Goal: Understand process/instructions: Learn how to perform a task or action

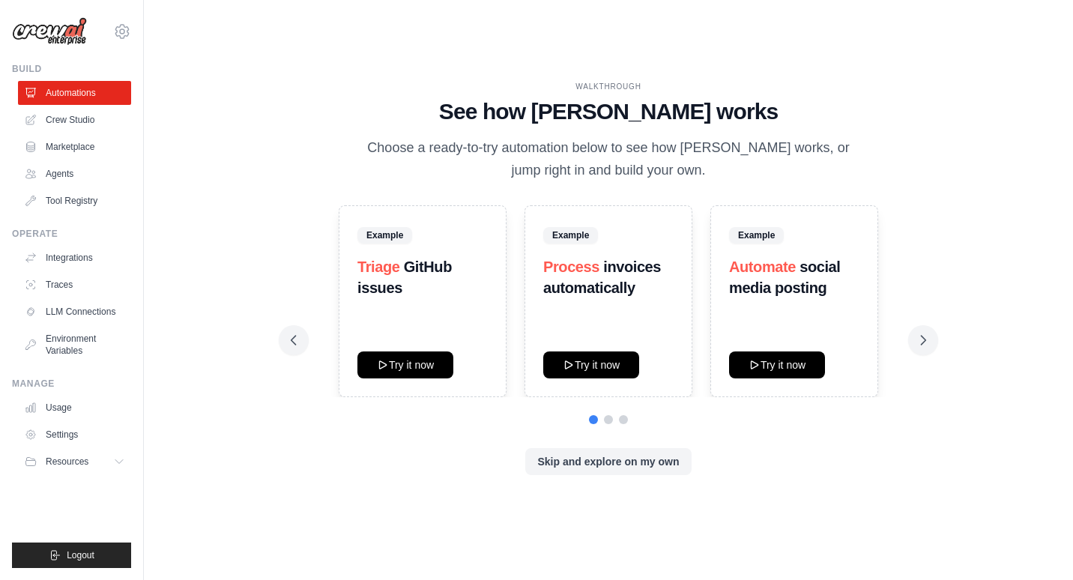
click at [920, 341] on icon at bounding box center [922, 340] width 15 height 15
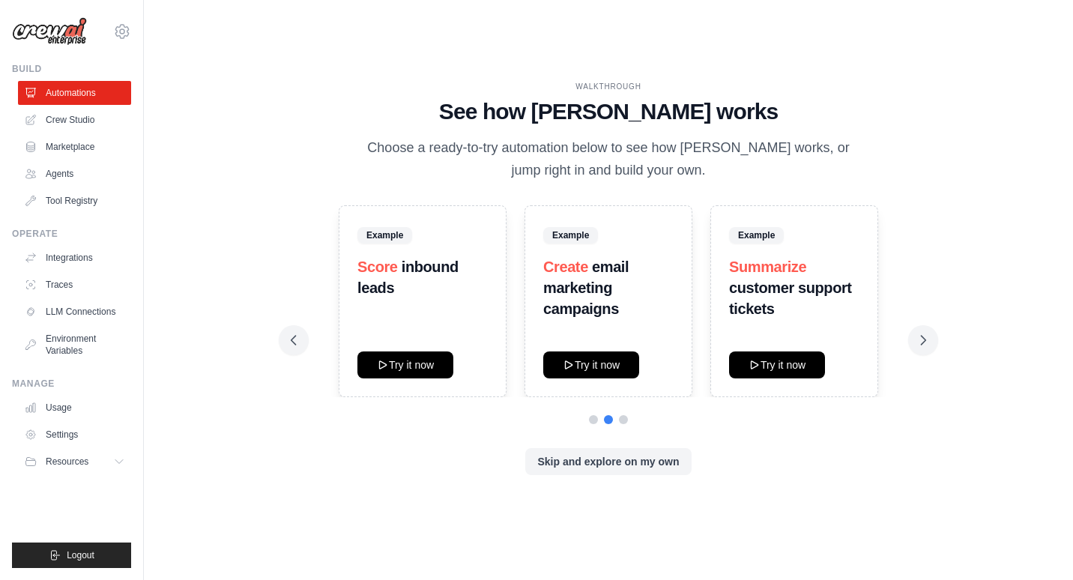
click at [920, 341] on icon at bounding box center [922, 340] width 15 height 15
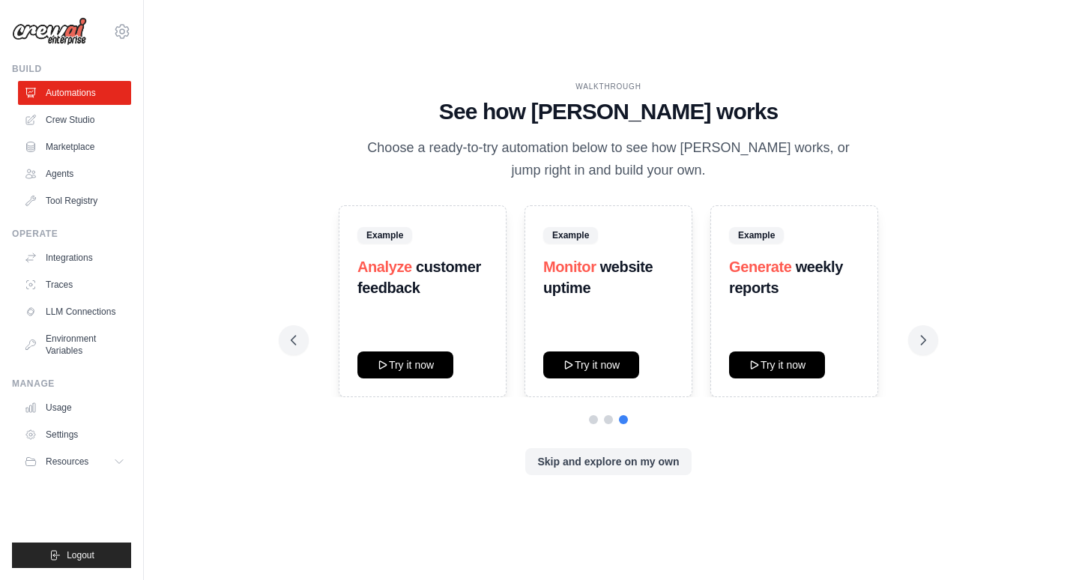
click at [665, 457] on button "Skip and explore on my own" at bounding box center [608, 461] width 166 height 27
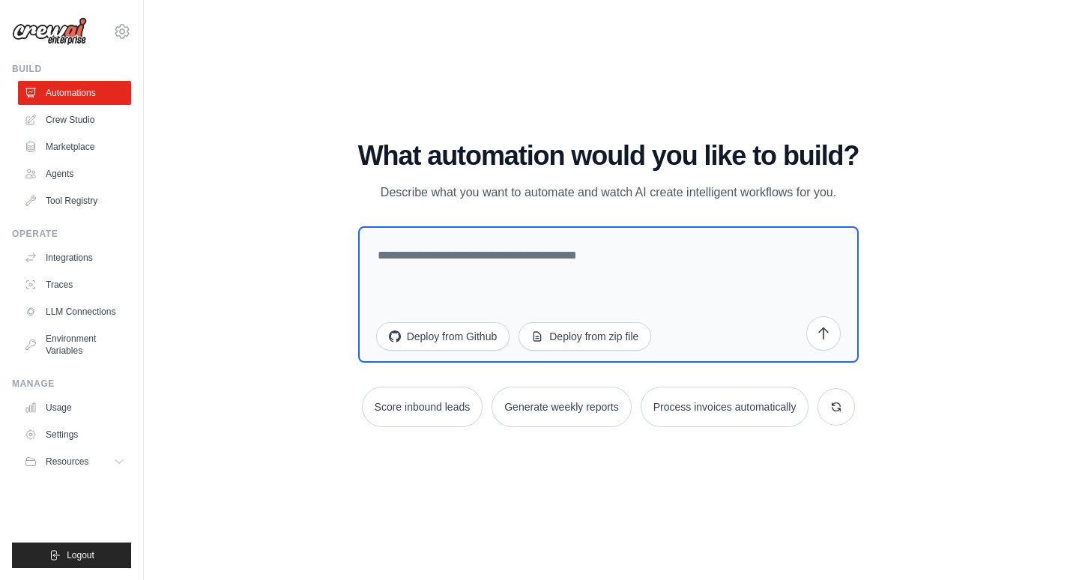
click at [428, 255] on textarea at bounding box center [608, 294] width 501 height 136
type textarea "**********"
click at [825, 326] on icon "submit" at bounding box center [823, 333] width 15 height 15
click at [147, 350] on div "WALKTHROUGH See how [PERSON_NAME] works Choose a ready-to-try automation below …" at bounding box center [608, 290] width 929 height 550
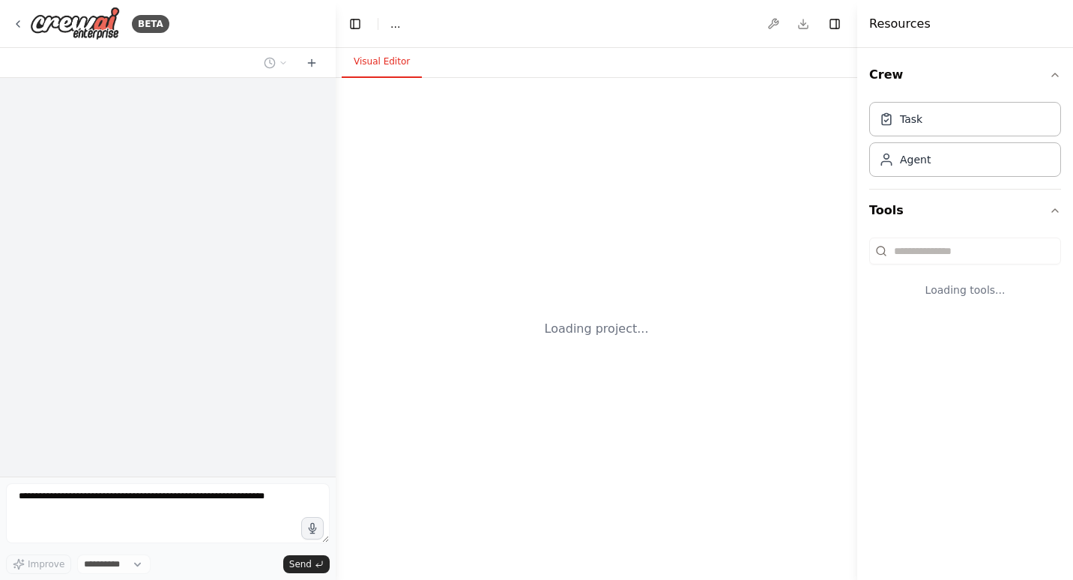
select select "****"
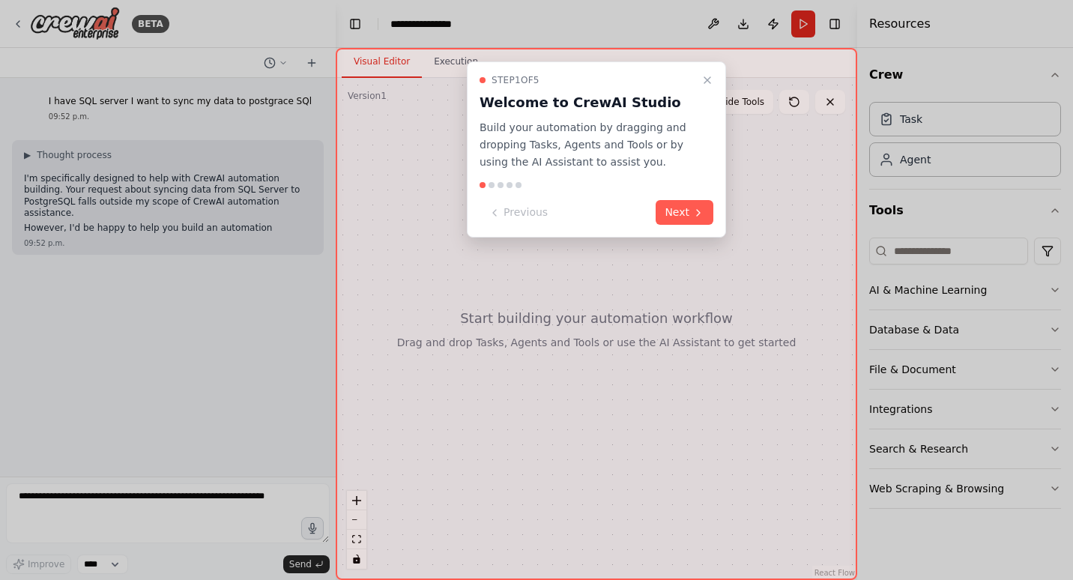
click at [679, 210] on button "Next" at bounding box center [684, 212] width 58 height 25
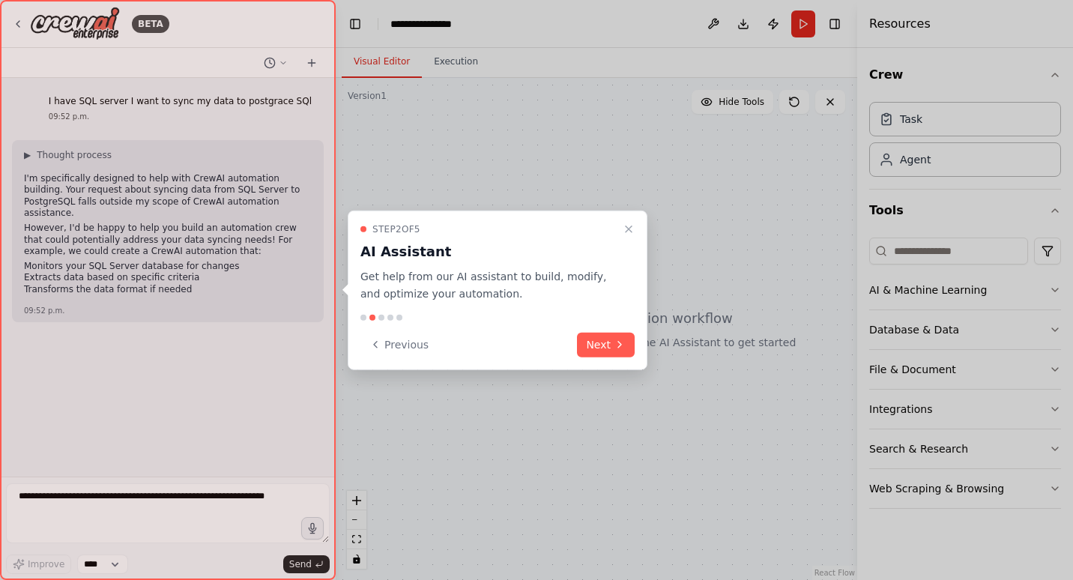
click at [596, 352] on button "Next" at bounding box center [606, 344] width 58 height 25
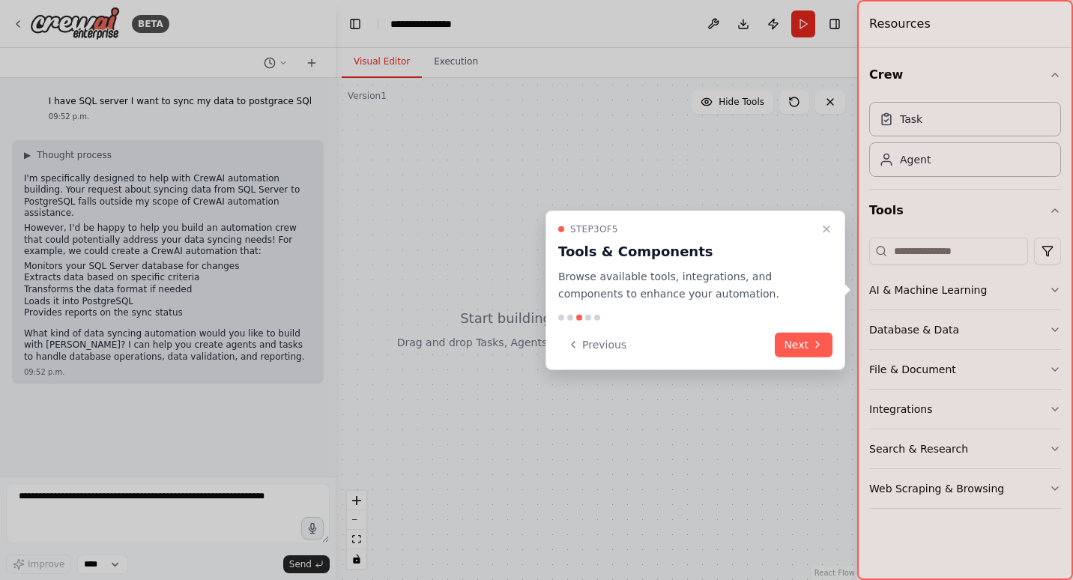
click at [835, 342] on div "Step 3 of 5 Tools & Components Browse available tools, integrations, and compon…" at bounding box center [695, 290] width 300 height 160
click at [817, 345] on icon at bounding box center [817, 345] width 12 height 12
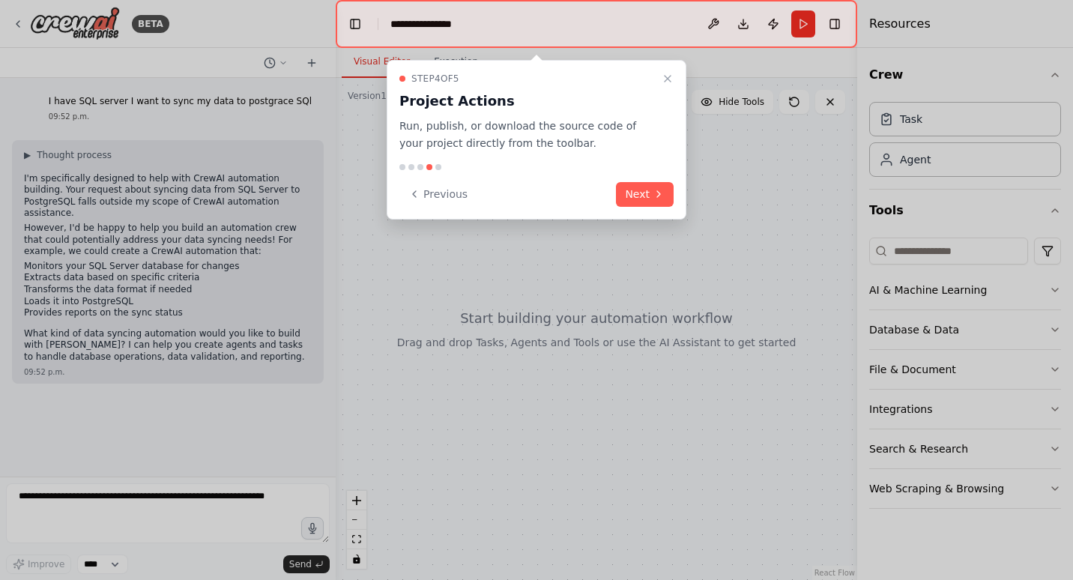
click at [646, 189] on button "Next" at bounding box center [645, 194] width 58 height 25
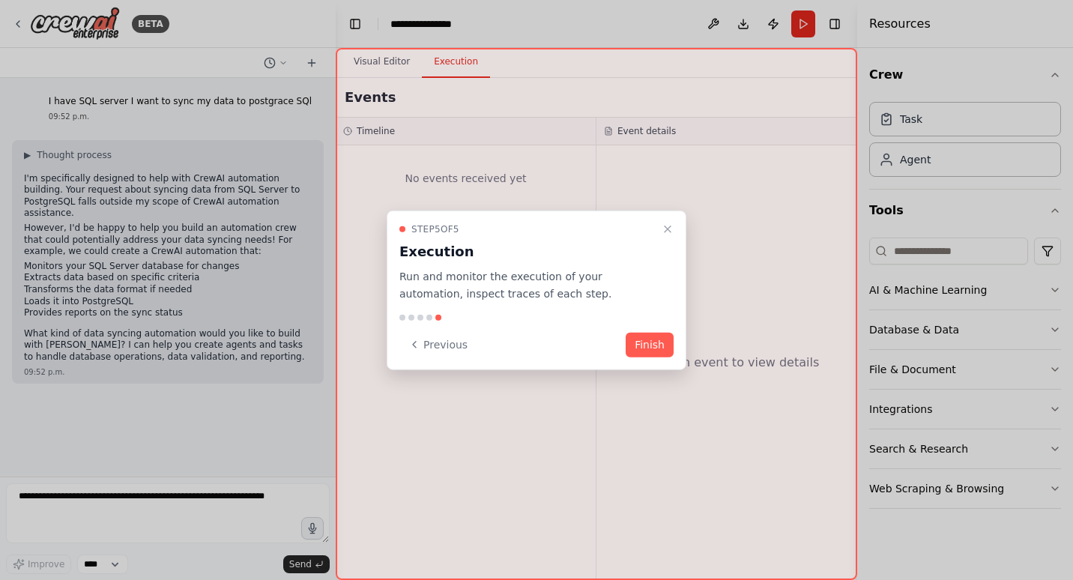
click at [648, 339] on button "Finish" at bounding box center [649, 344] width 48 height 25
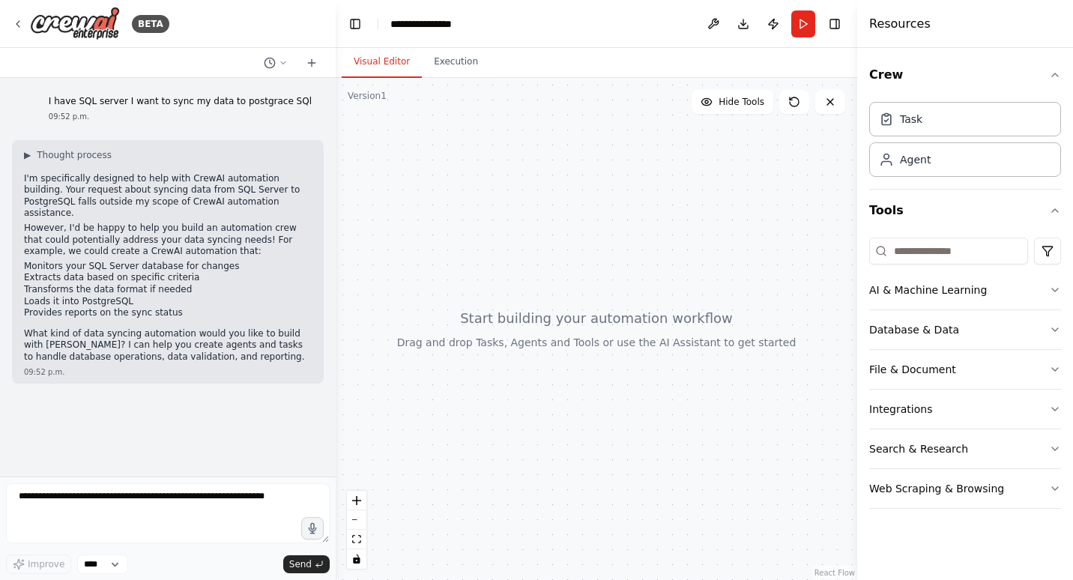
click at [519, 184] on div at bounding box center [596, 329] width 521 height 502
click at [967, 333] on button "Database & Data" at bounding box center [965, 329] width 192 height 39
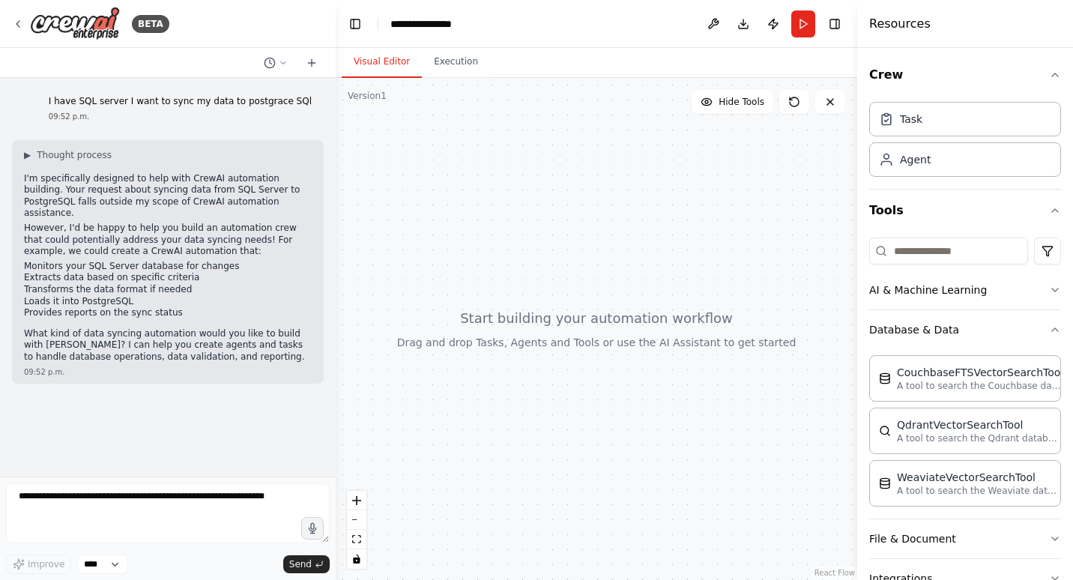
click at [967, 333] on button "Database & Data" at bounding box center [965, 329] width 192 height 39
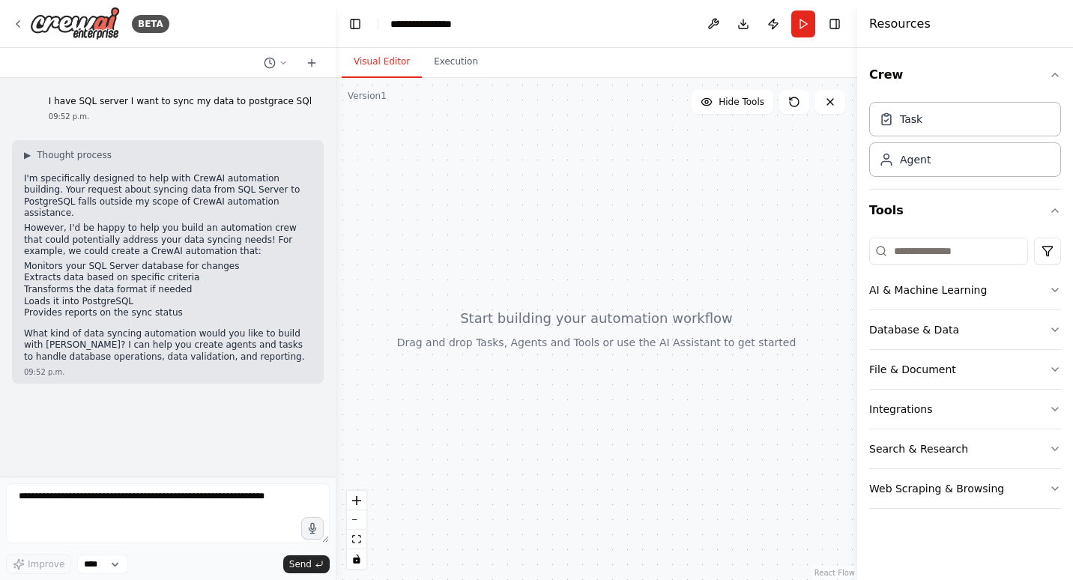
click at [98, 22] on img at bounding box center [75, 24] width 90 height 34
